Goal: Navigation & Orientation: Find specific page/section

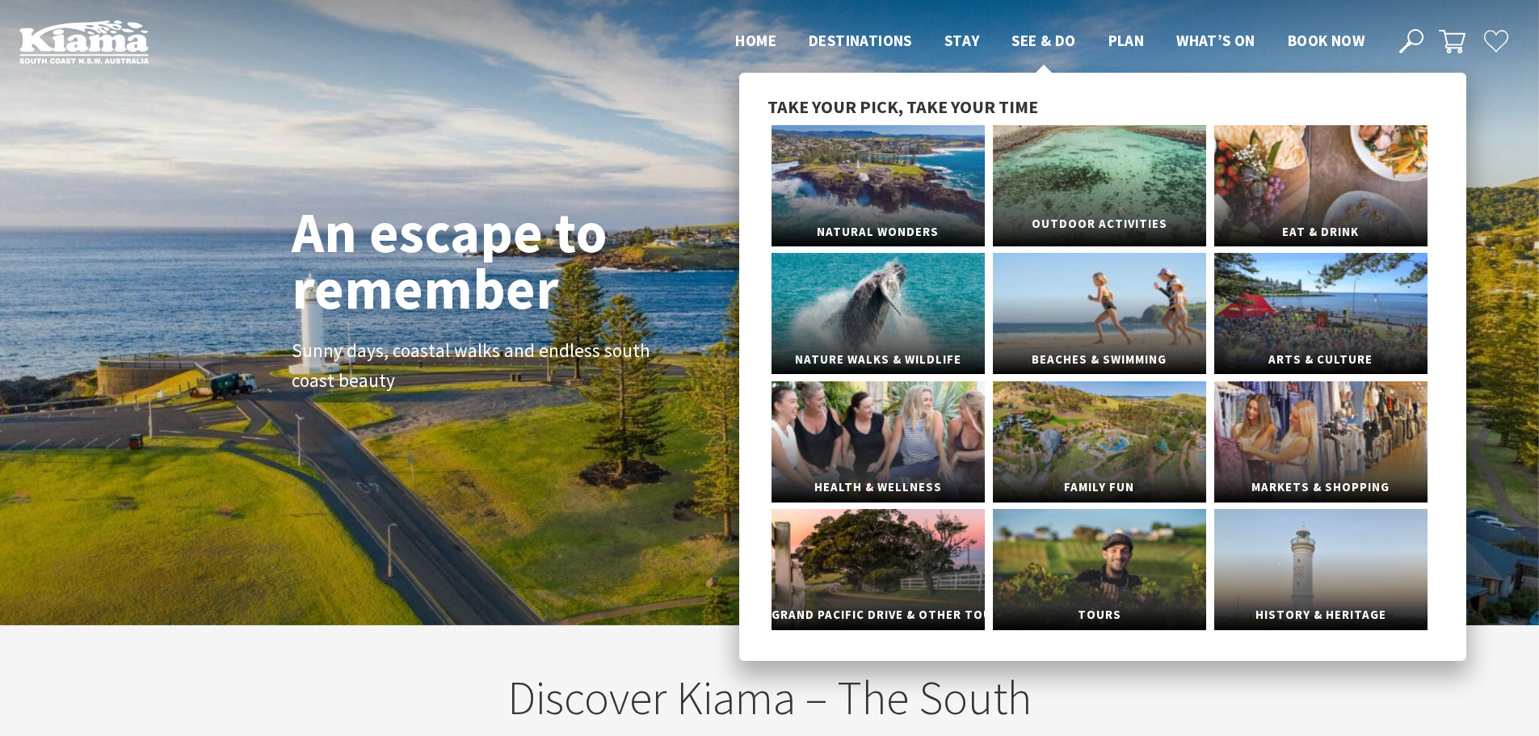
click at [1087, 215] on span "Outdoor Activities" at bounding box center [1099, 224] width 213 height 30
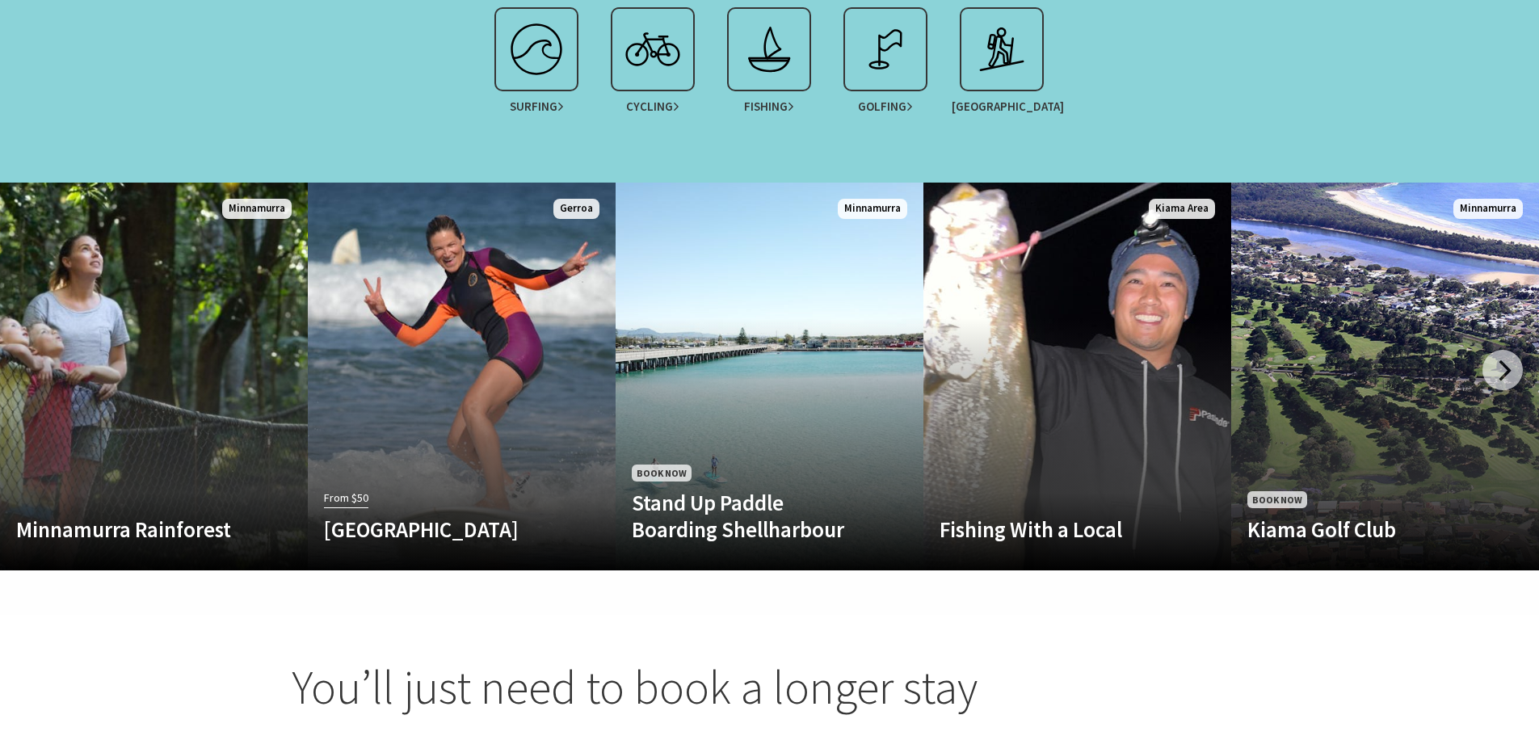
scroll to position [1050, 0]
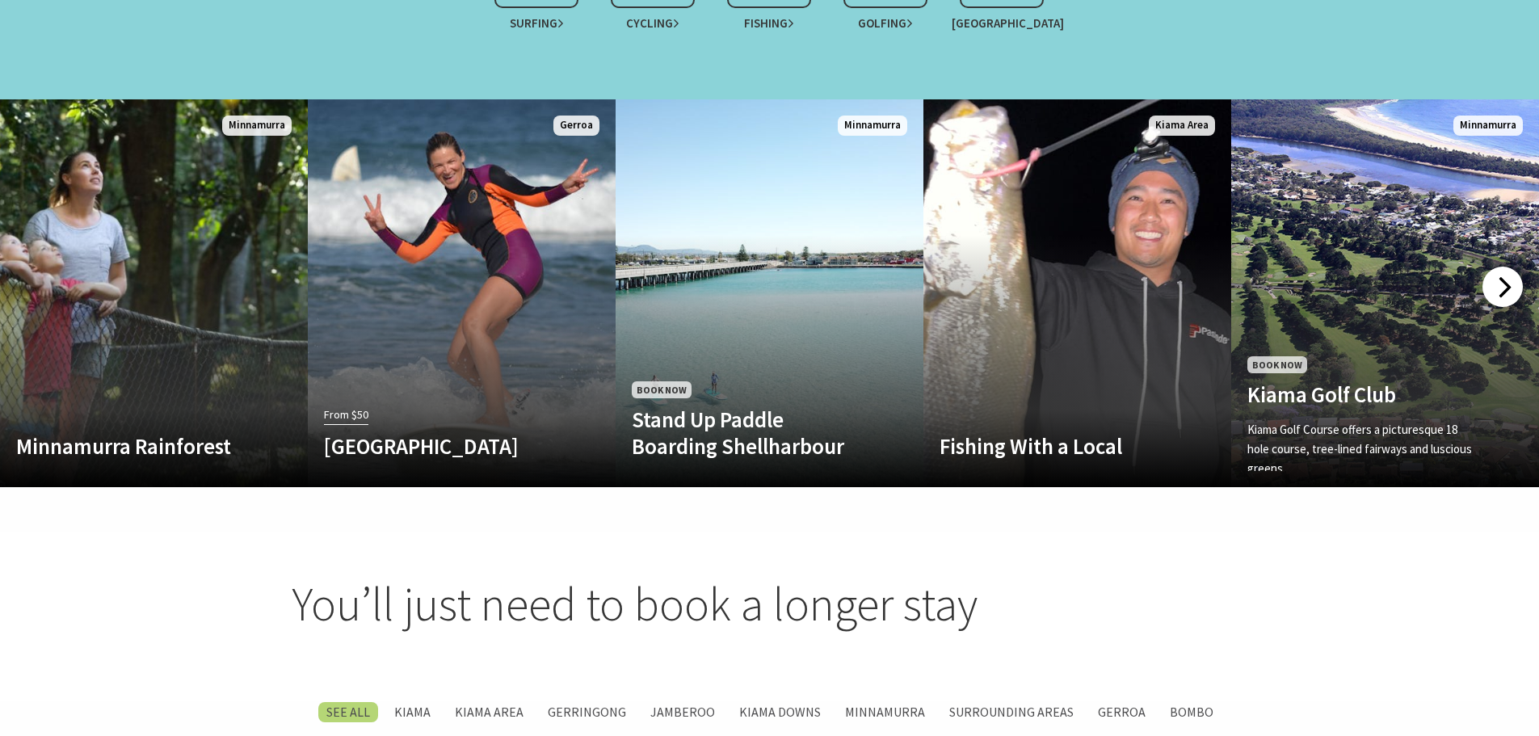
click at [1491, 279] on div at bounding box center [1502, 287] width 40 height 40
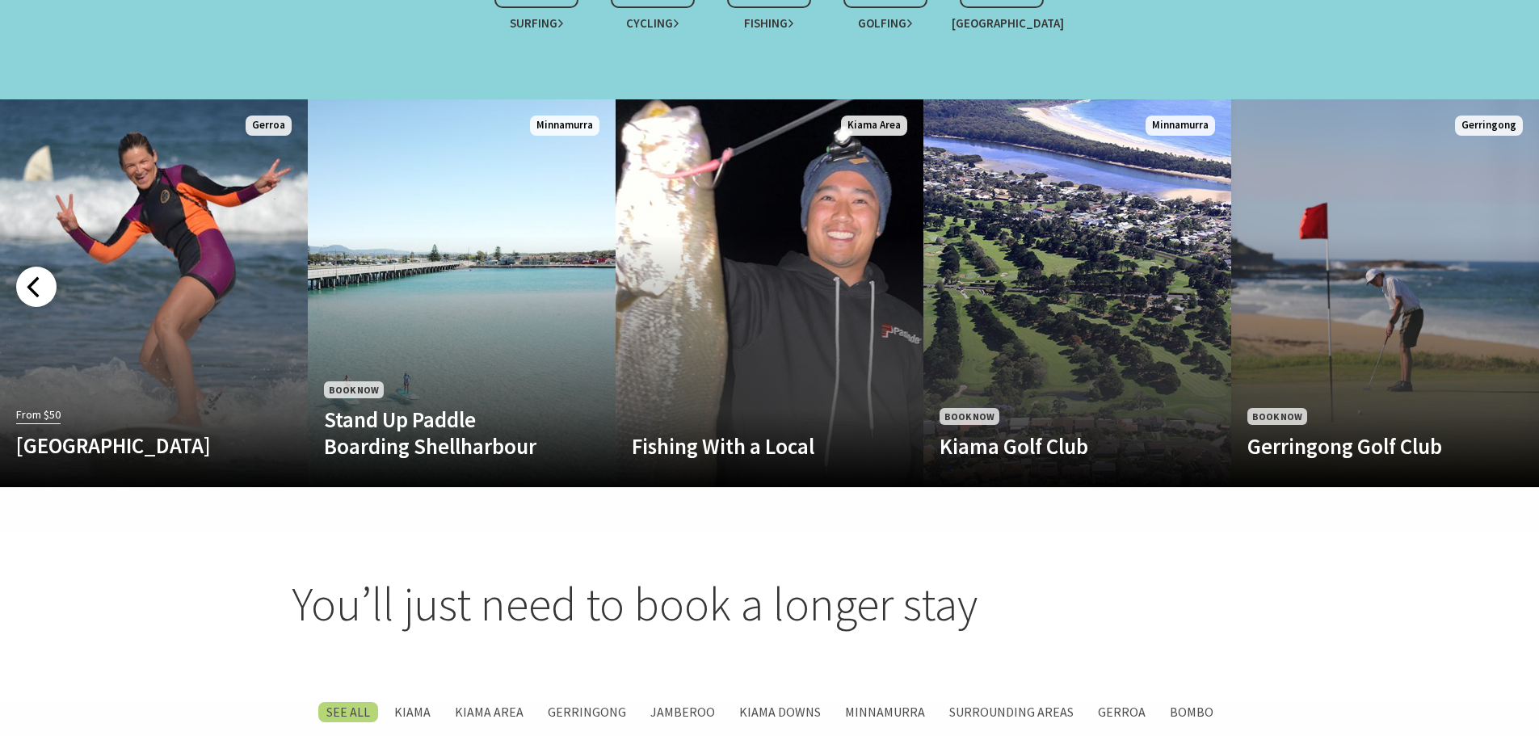
click at [36, 280] on div at bounding box center [36, 287] width 40 height 40
